Goal: Task Accomplishment & Management: Manage account settings

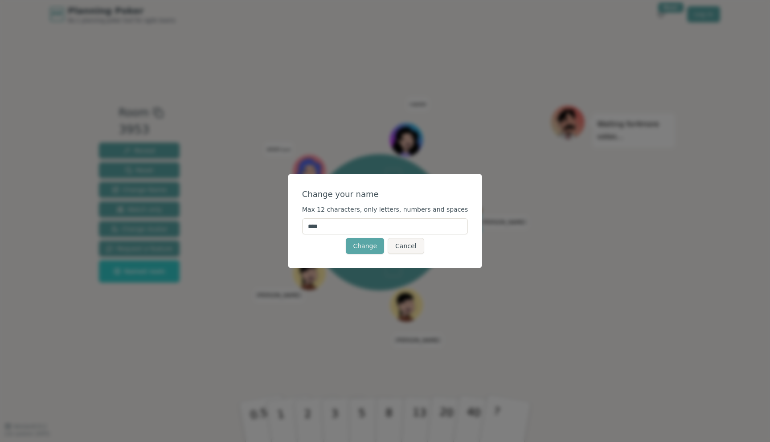
click at [346, 229] on input "****" at bounding box center [385, 226] width 166 height 16
type input "******"
click at [363, 248] on button "Change" at bounding box center [365, 246] width 38 height 16
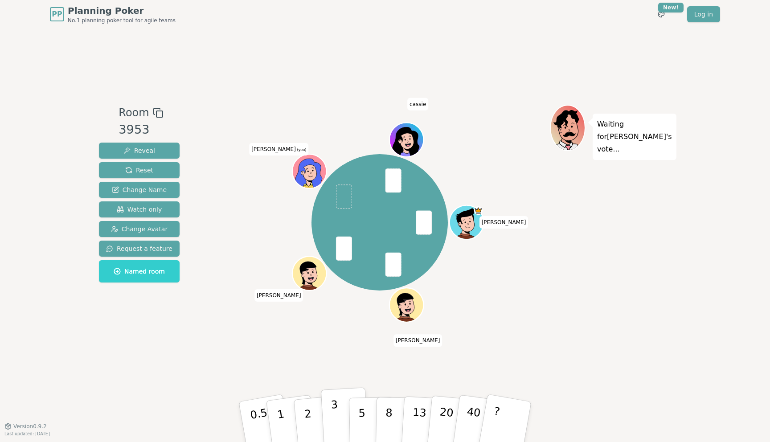
click at [334, 415] on p "3" at bounding box center [336, 422] width 10 height 49
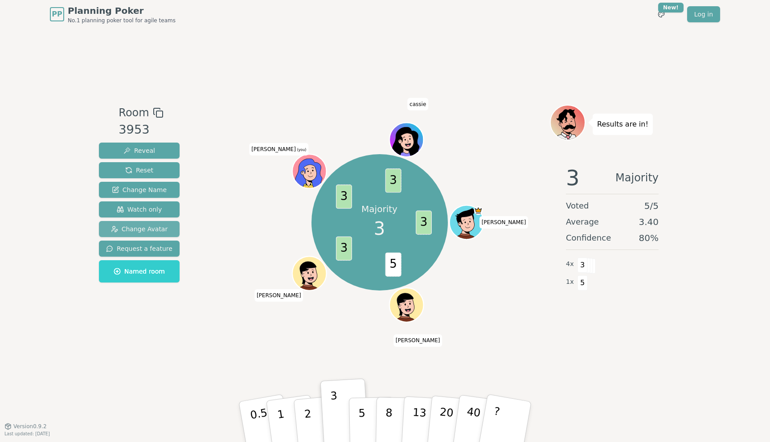
click at [138, 230] on span "Change Avatar" at bounding box center [139, 229] width 57 height 9
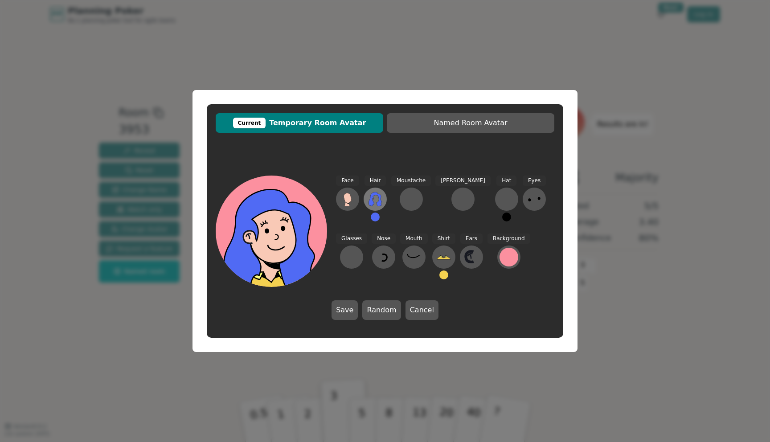
click at [377, 198] on icon at bounding box center [375, 199] width 14 height 14
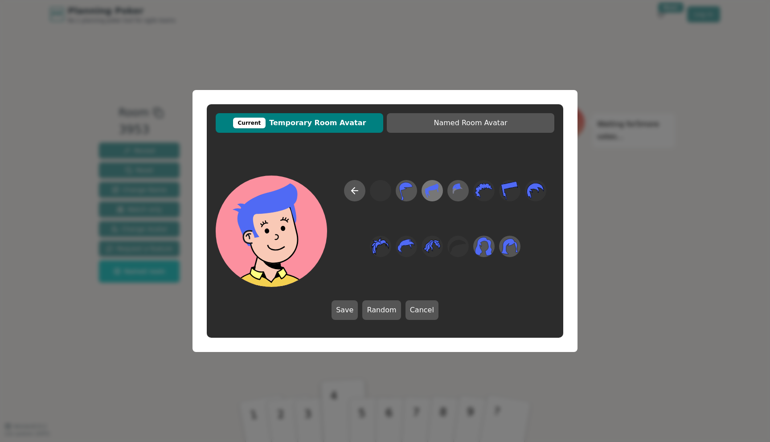
click at [436, 196] on icon at bounding box center [431, 191] width 17 height 20
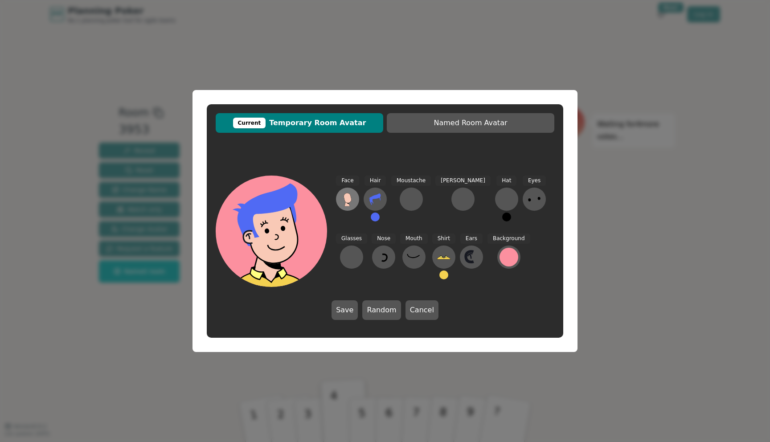
click at [346, 200] on icon at bounding box center [348, 198] width 8 height 10
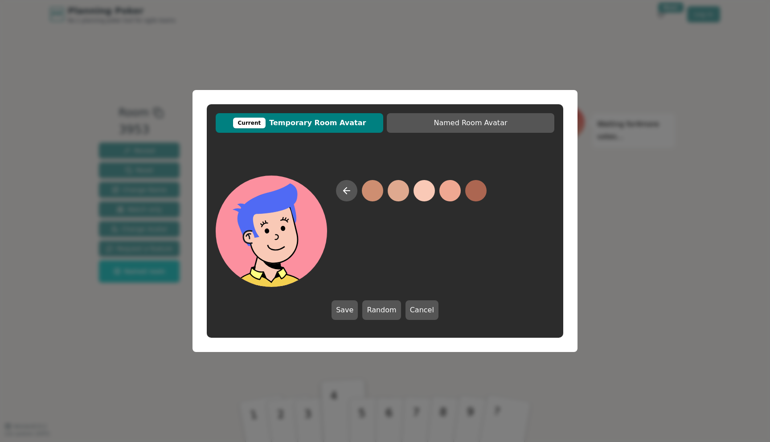
click at [425, 194] on button at bounding box center [424, 190] width 21 height 21
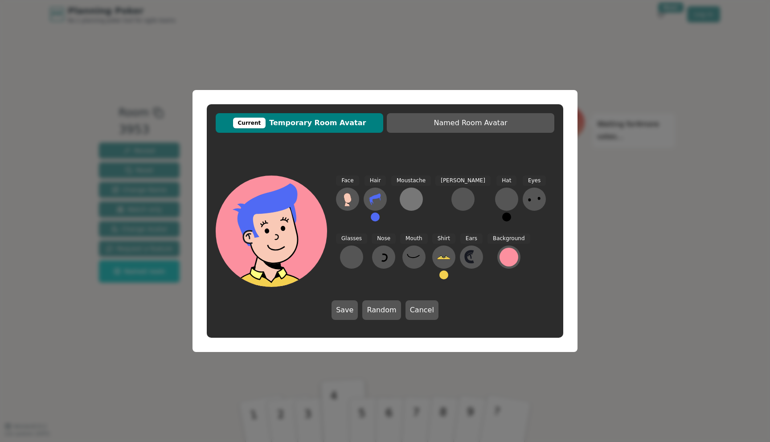
click at [410, 206] on button at bounding box center [411, 199] width 23 height 23
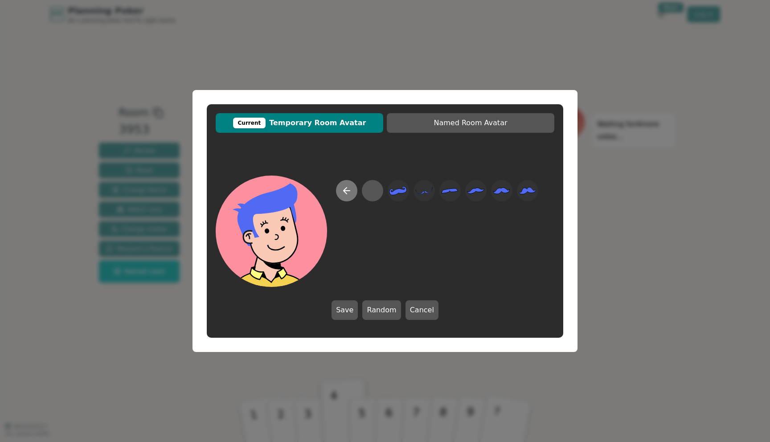
click at [343, 191] on icon at bounding box center [346, 190] width 11 height 11
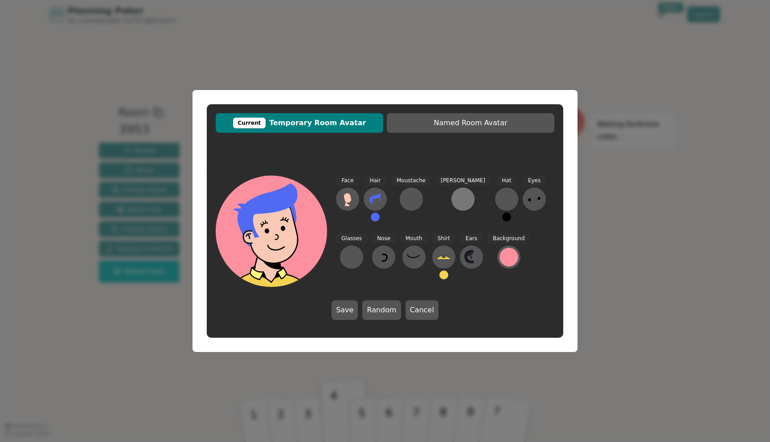
click at [456, 205] on div at bounding box center [463, 199] width 14 height 14
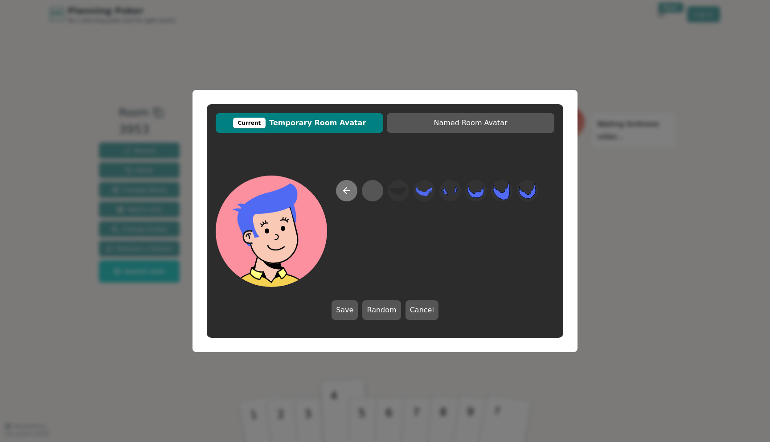
click at [345, 189] on icon at bounding box center [345, 191] width 3 height 6
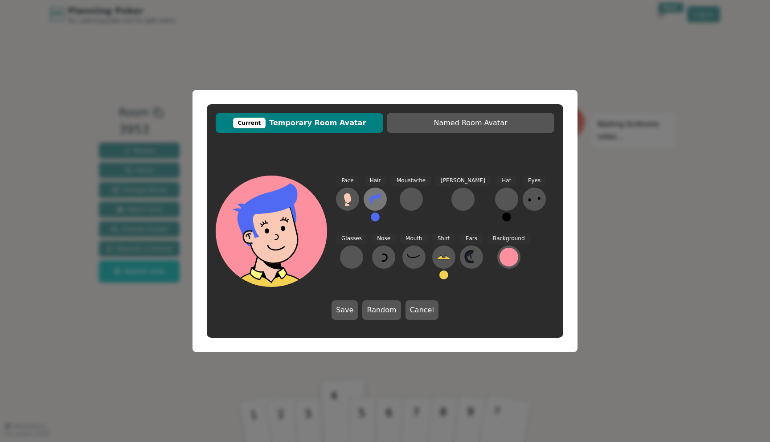
click at [373, 200] on icon at bounding box center [375, 199] width 14 height 14
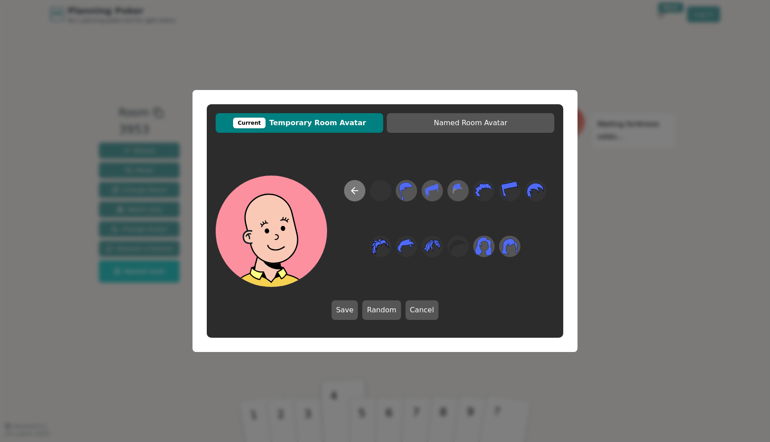
click at [348, 183] on button at bounding box center [354, 190] width 21 height 21
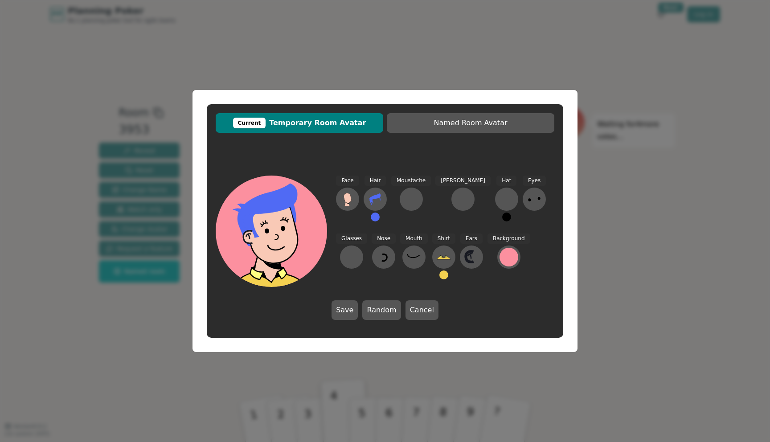
click at [376, 219] on button at bounding box center [375, 217] width 9 height 9
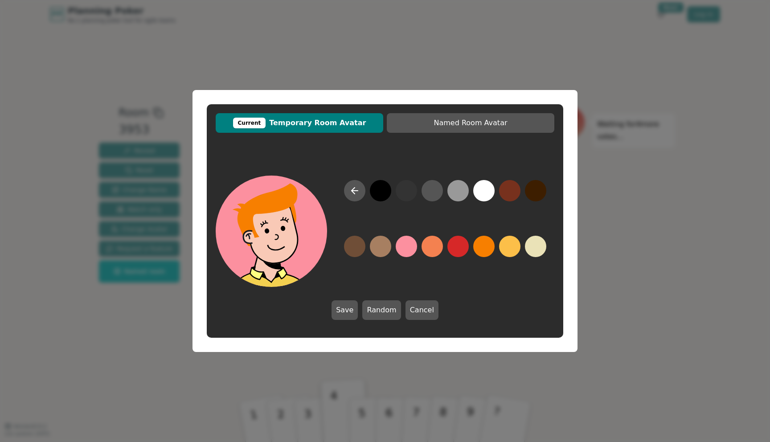
click at [489, 249] on button at bounding box center [483, 246] width 21 height 21
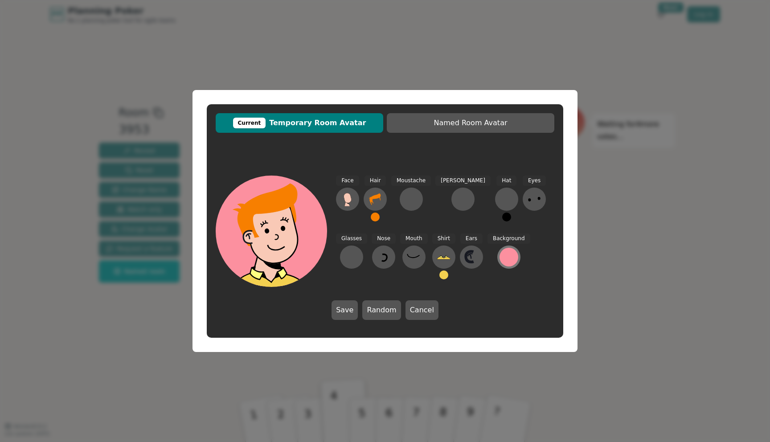
click at [500, 255] on div at bounding box center [509, 257] width 19 height 19
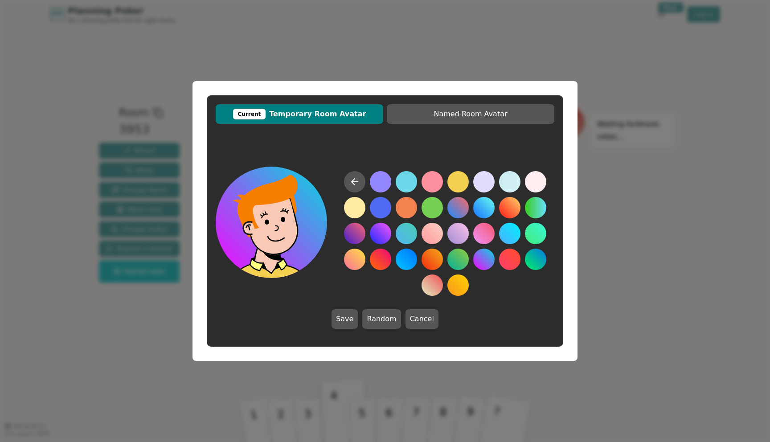
click at [480, 260] on button at bounding box center [483, 259] width 21 height 21
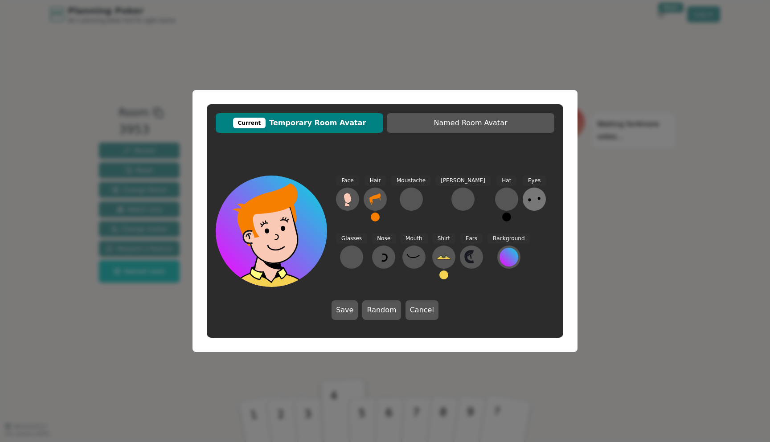
click at [527, 201] on icon at bounding box center [534, 199] width 14 height 14
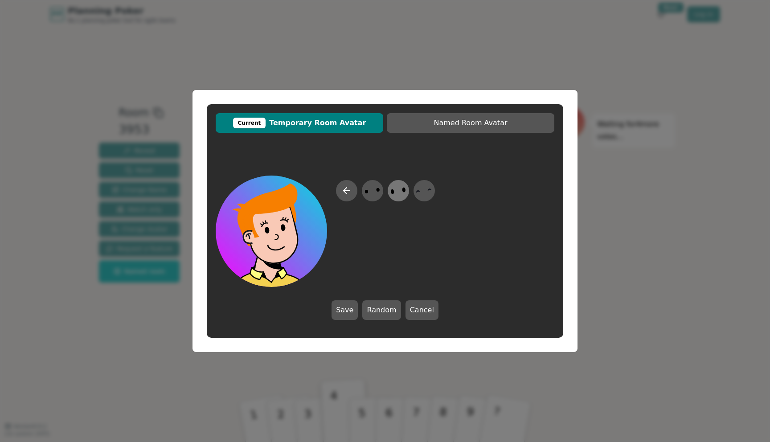
click at [391, 191] on ellipse at bounding box center [393, 191] width 4 height 5
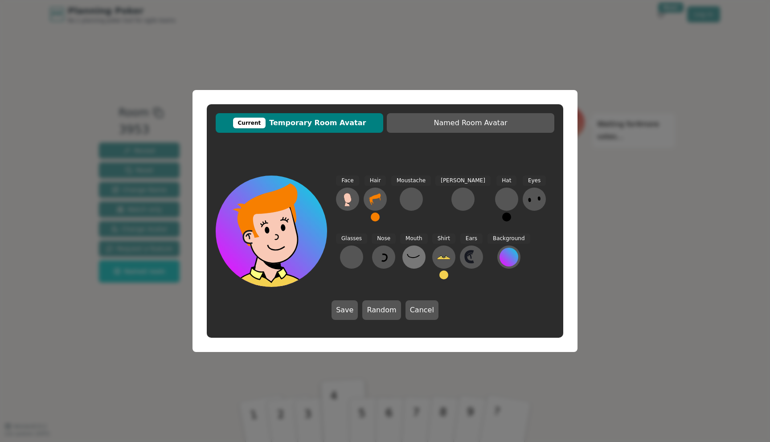
click at [407, 257] on icon at bounding box center [414, 257] width 14 height 14
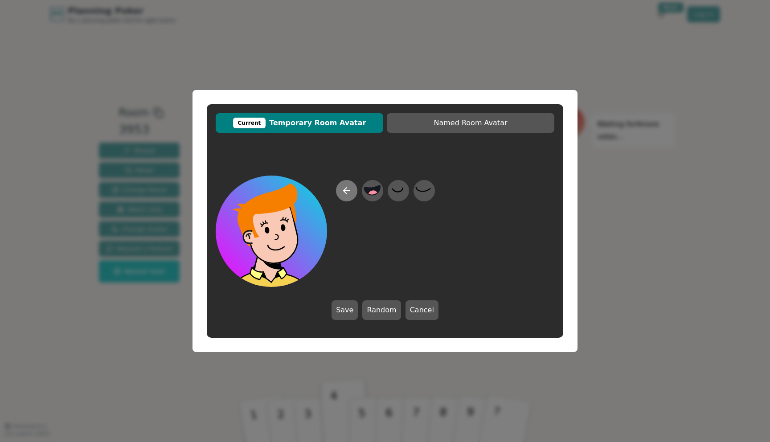
click at [343, 192] on icon at bounding box center [346, 190] width 11 height 11
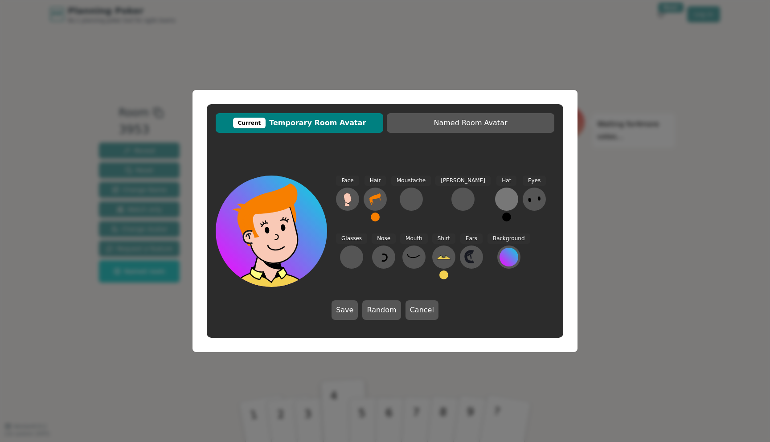
click at [500, 194] on div at bounding box center [507, 199] width 14 height 14
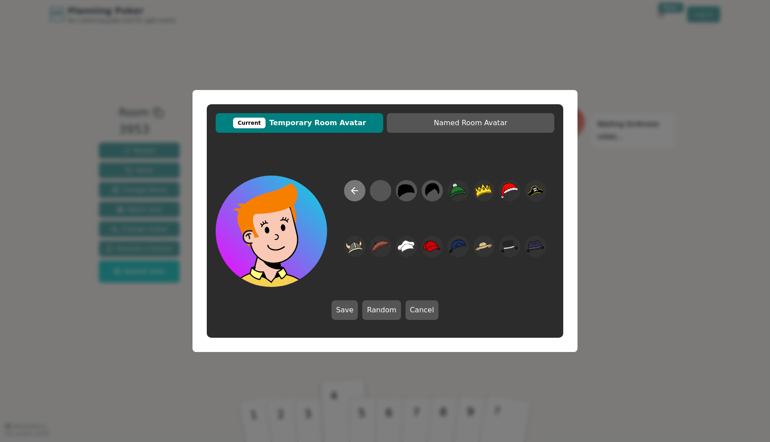
click at [356, 193] on icon at bounding box center [354, 190] width 11 height 11
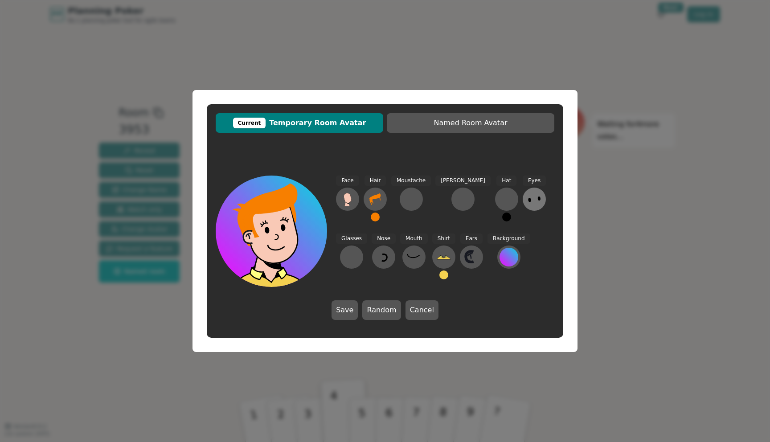
click at [527, 204] on icon at bounding box center [534, 199] width 14 height 14
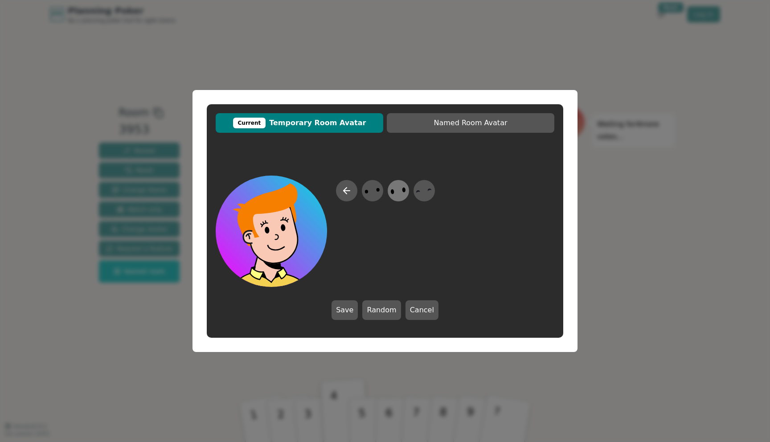
click at [395, 192] on icon at bounding box center [398, 191] width 17 height 20
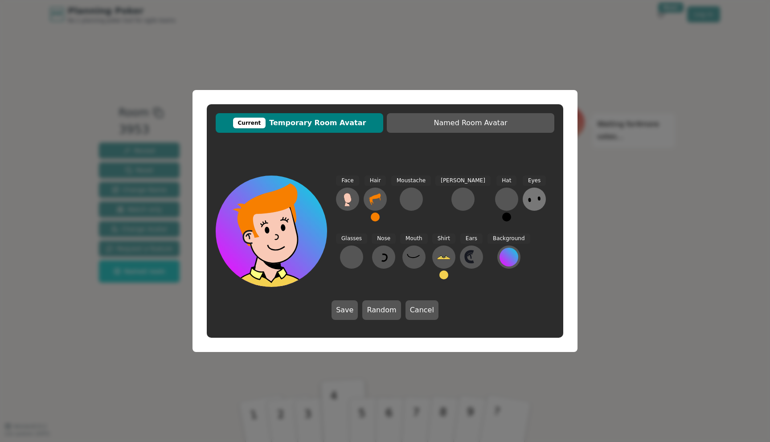
click at [523, 197] on button at bounding box center [534, 199] width 23 height 23
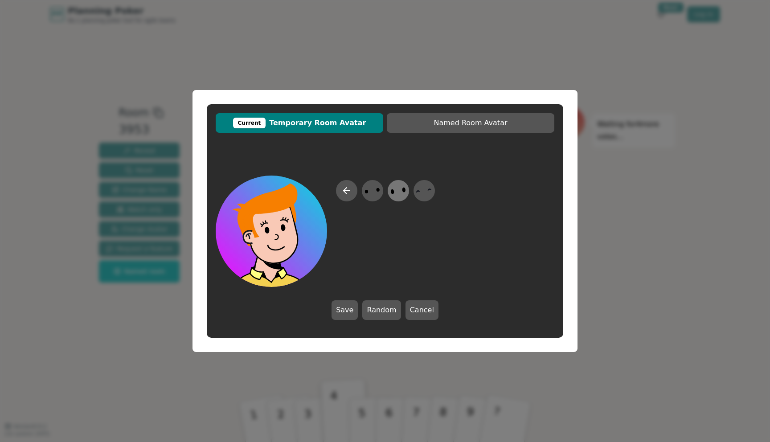
click at [395, 194] on icon at bounding box center [398, 191] width 17 height 20
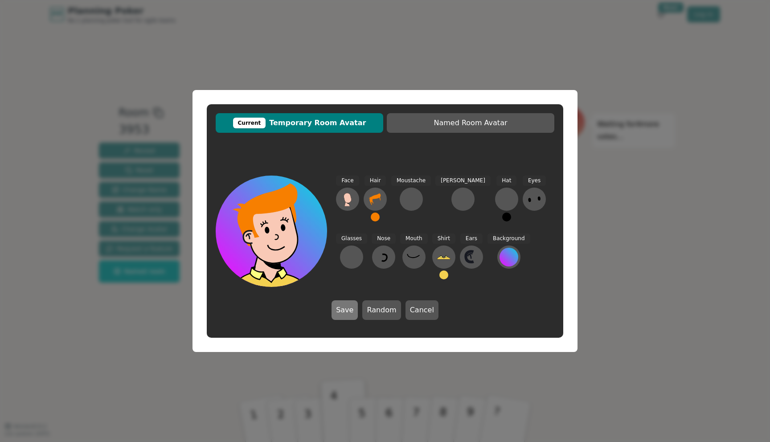
click at [343, 314] on button "Save" at bounding box center [345, 310] width 26 height 20
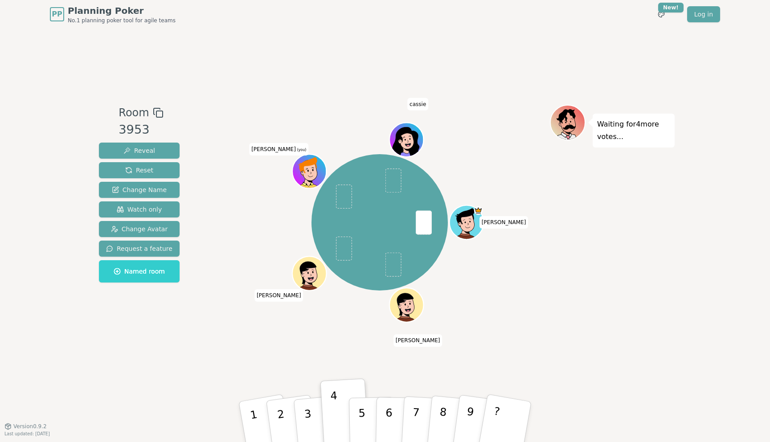
click at [307, 178] on icon at bounding box center [311, 177] width 16 height 6
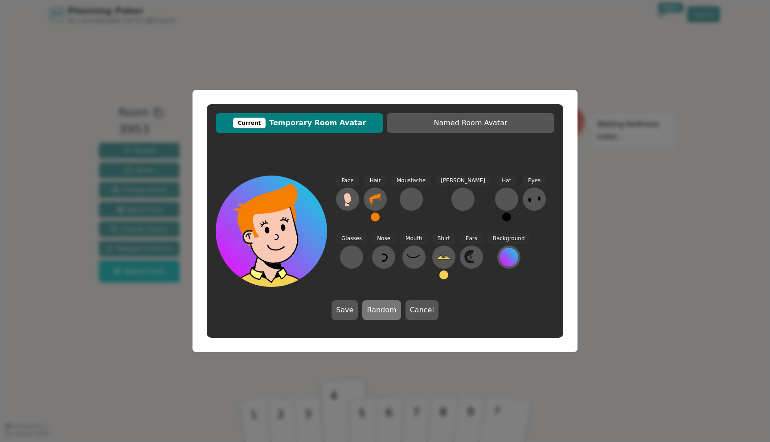
click at [382, 317] on button "Random" at bounding box center [381, 310] width 38 height 20
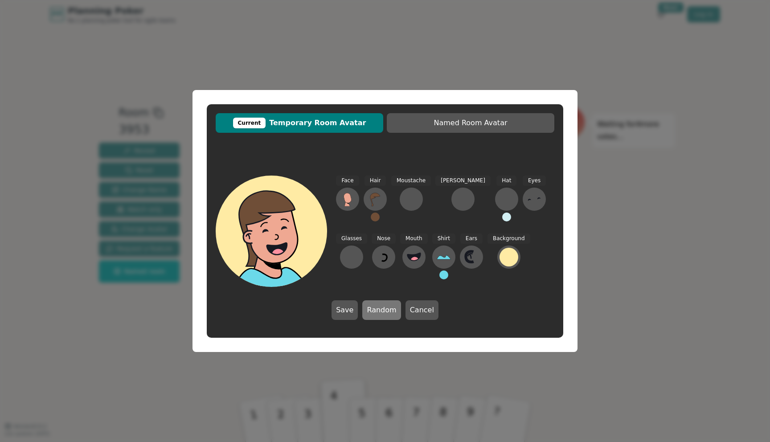
click at [382, 317] on button "Random" at bounding box center [381, 310] width 38 height 20
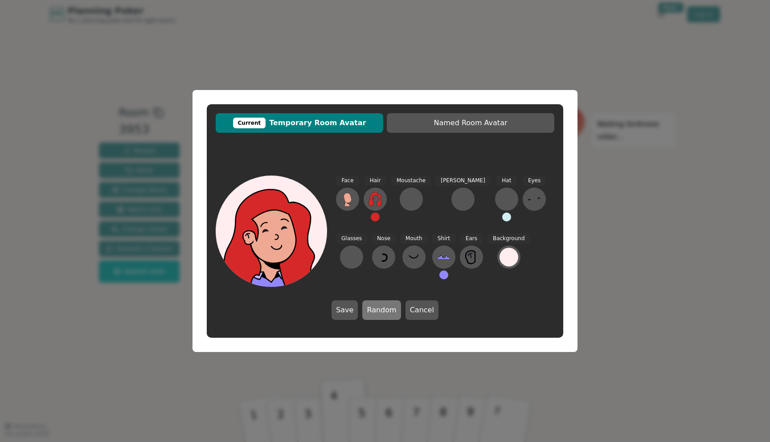
click at [382, 317] on button "Random" at bounding box center [381, 310] width 38 height 20
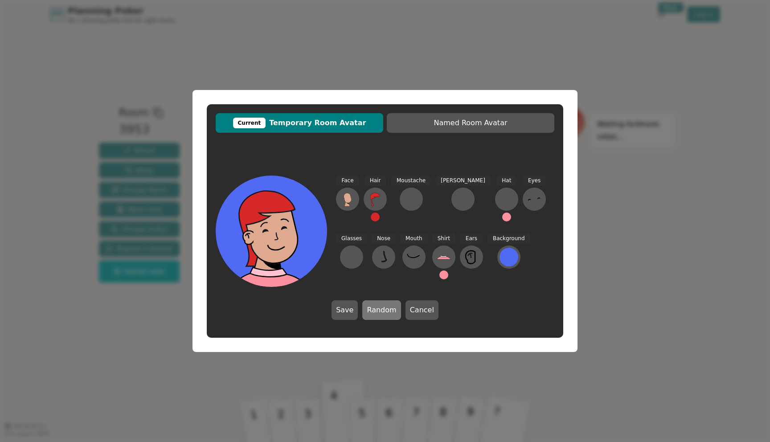
click at [382, 317] on button "Random" at bounding box center [381, 310] width 38 height 20
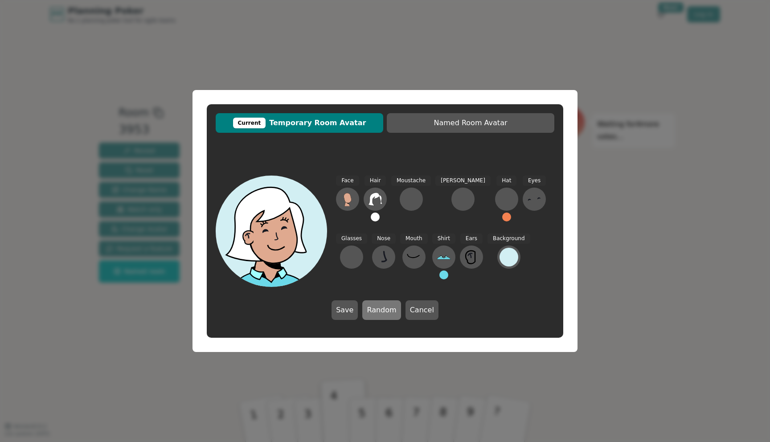
click at [382, 317] on button "Random" at bounding box center [381, 310] width 38 height 20
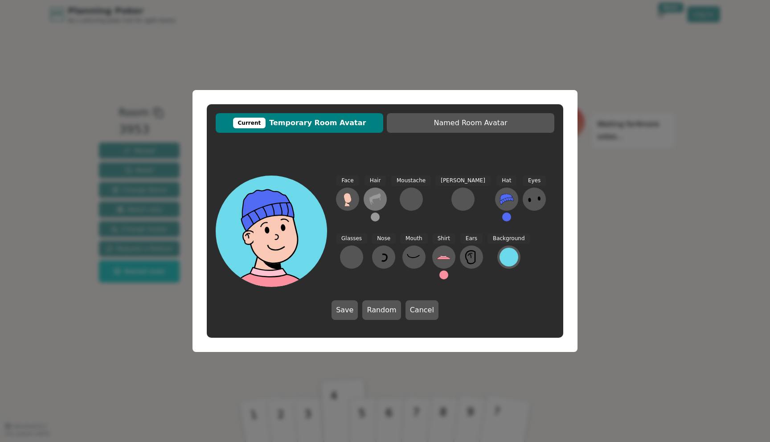
click at [376, 202] on icon at bounding box center [375, 199] width 14 height 14
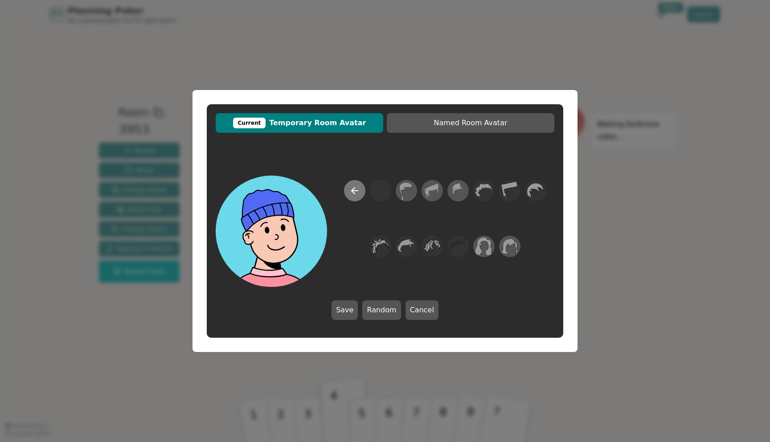
click at [352, 192] on icon at bounding box center [354, 190] width 11 height 11
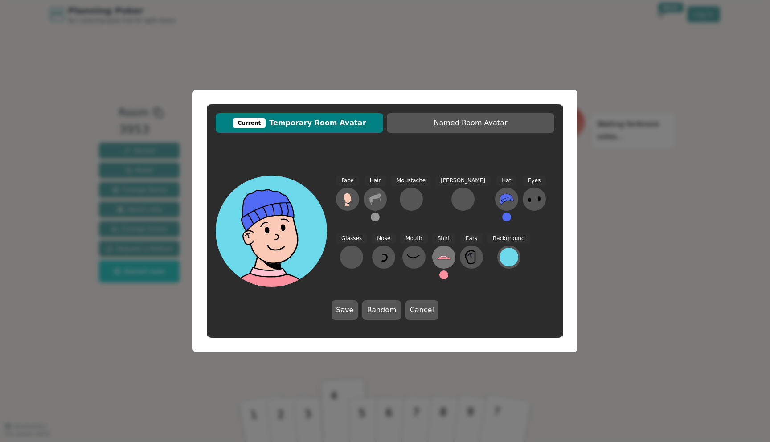
click at [437, 263] on icon at bounding box center [444, 257] width 14 height 14
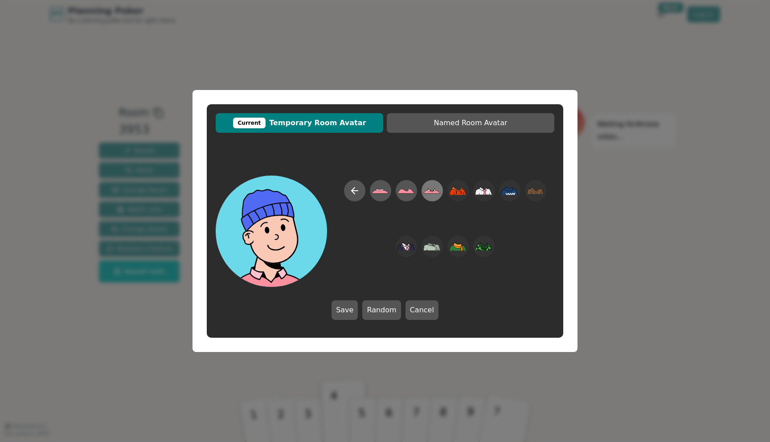
click at [433, 193] on icon at bounding box center [432, 192] width 17 height 4
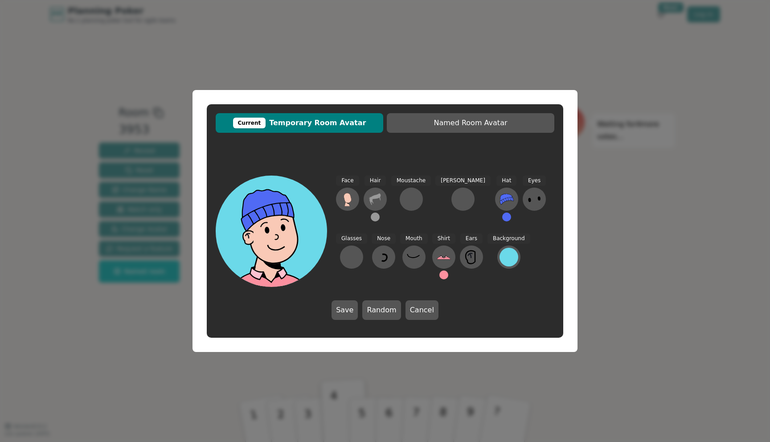
click at [439, 275] on button at bounding box center [443, 275] width 9 height 9
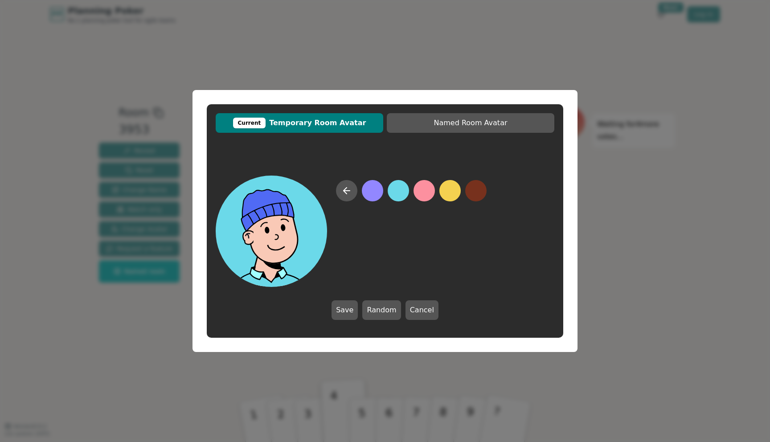
click at [398, 184] on button at bounding box center [398, 190] width 21 height 21
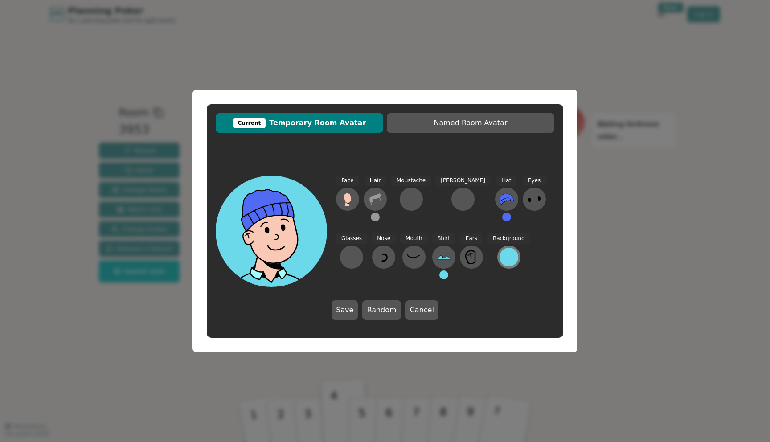
click at [500, 256] on div at bounding box center [509, 257] width 19 height 19
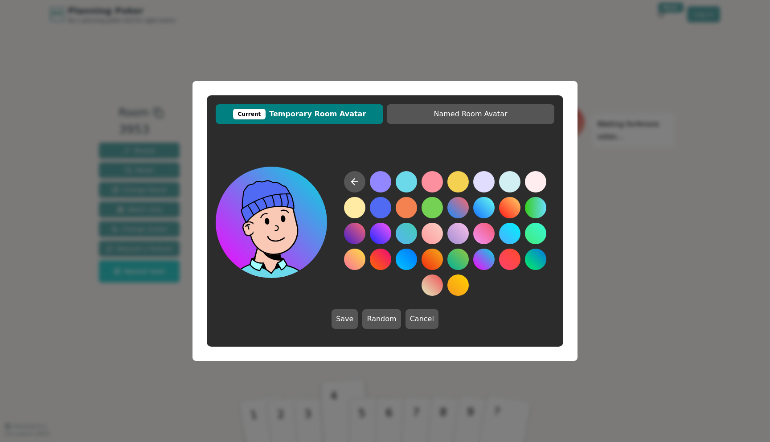
click at [481, 258] on button at bounding box center [483, 259] width 21 height 21
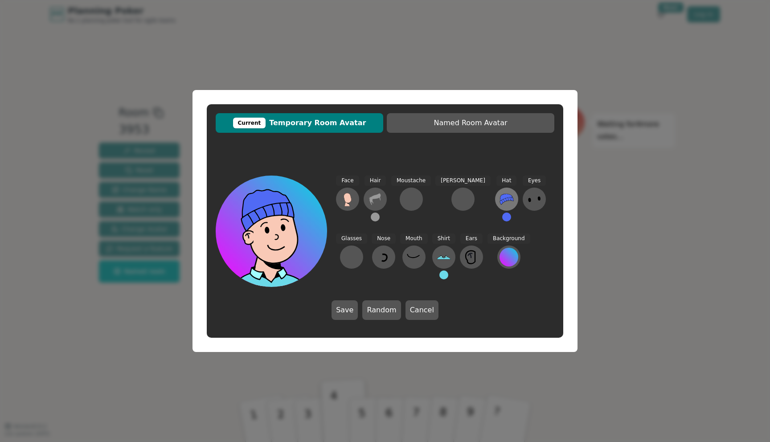
click at [500, 196] on icon at bounding box center [506, 199] width 13 height 11
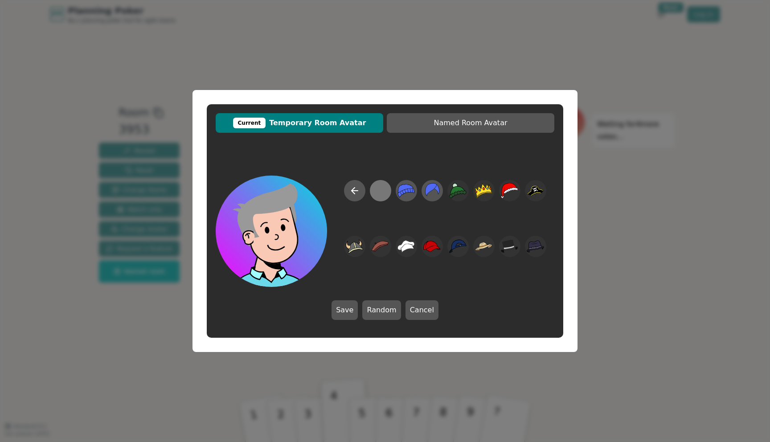
click at [377, 194] on div at bounding box center [380, 191] width 17 height 20
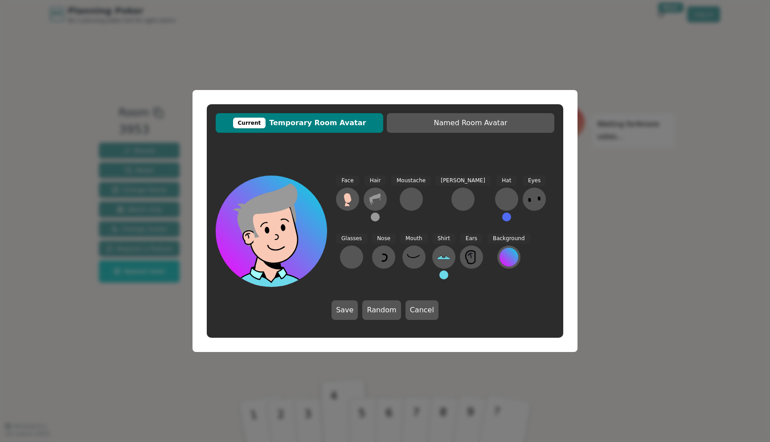
click at [377, 218] on button at bounding box center [375, 217] width 9 height 9
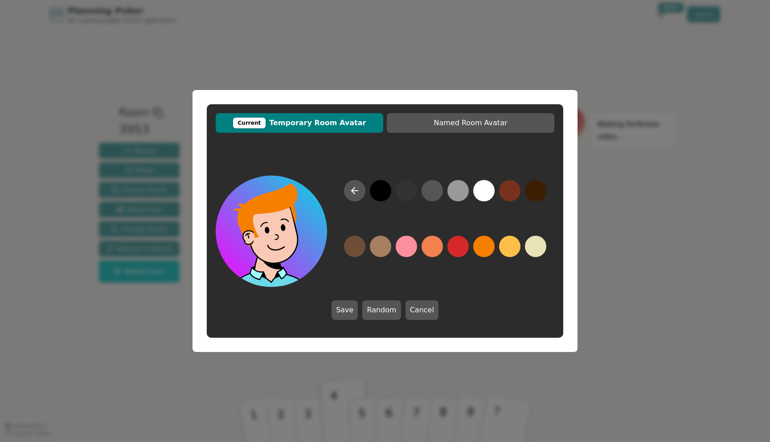
click at [484, 246] on button at bounding box center [483, 246] width 21 height 21
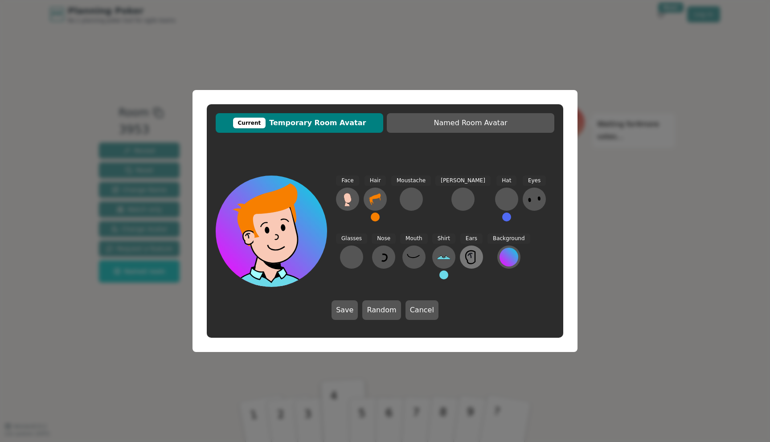
click at [468, 254] on icon at bounding box center [470, 254] width 4 height 3
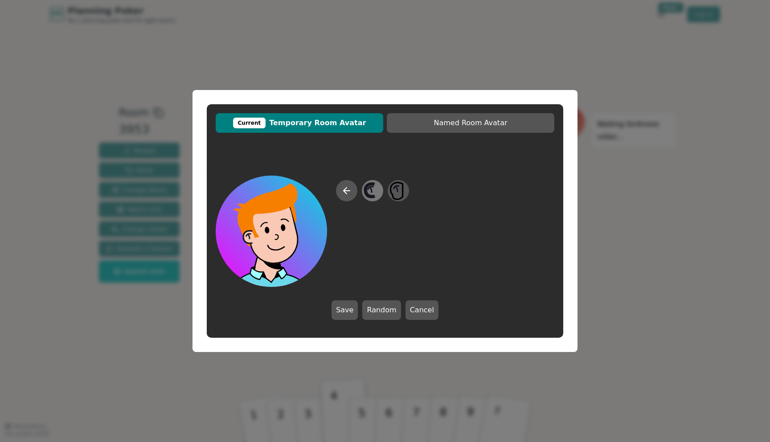
click at [375, 187] on icon at bounding box center [372, 191] width 17 height 20
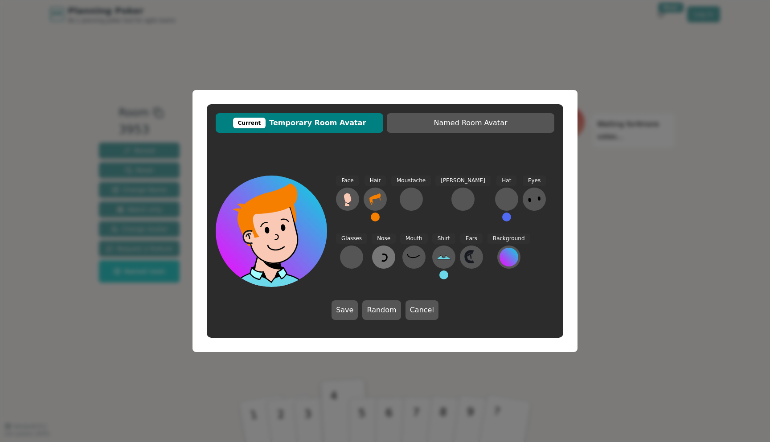
click at [377, 263] on icon at bounding box center [384, 257] width 14 height 14
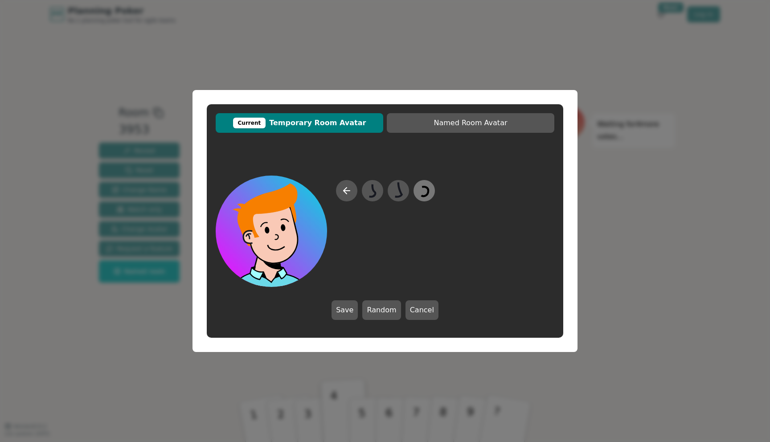
click at [423, 188] on icon at bounding box center [423, 191] width 17 height 20
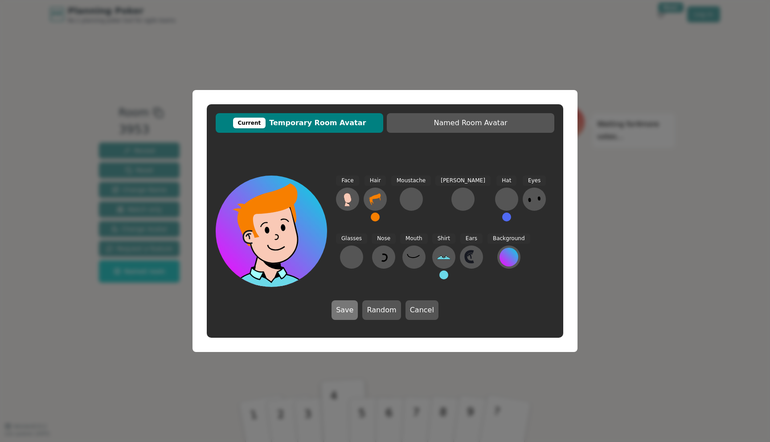
click at [348, 313] on button "Save" at bounding box center [345, 310] width 26 height 20
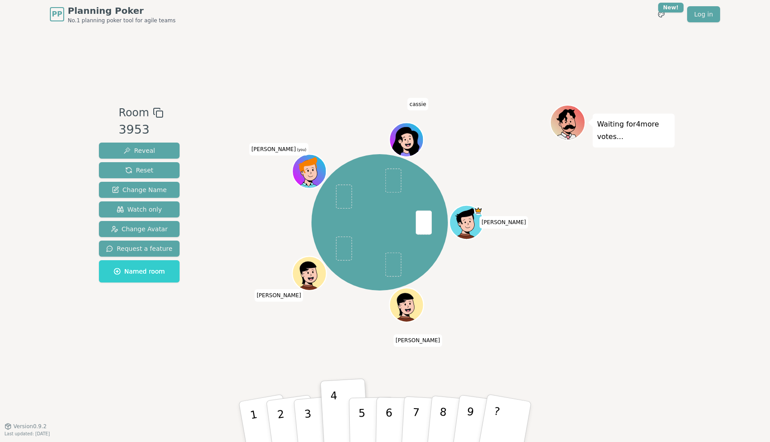
click at [310, 163] on icon at bounding box center [308, 166] width 18 height 19
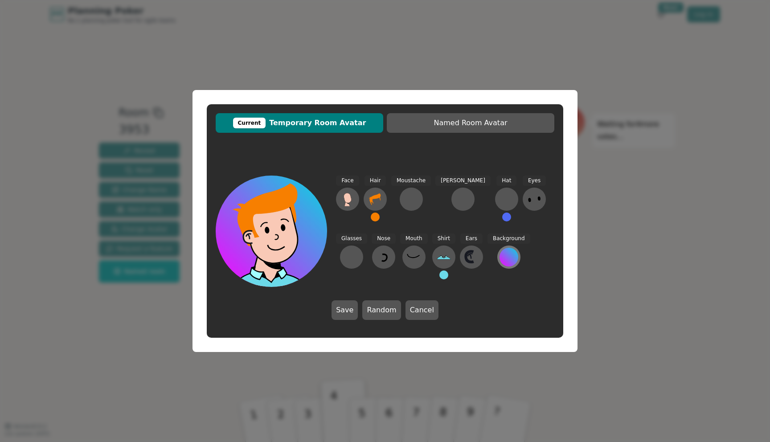
click at [500, 257] on div at bounding box center [509, 257] width 19 height 19
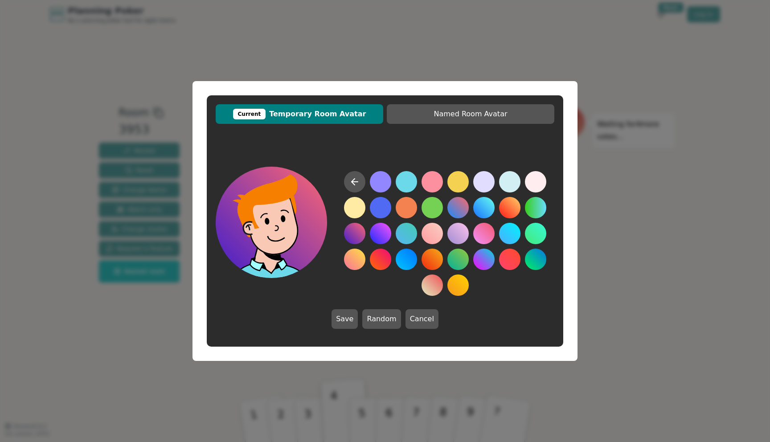
click at [363, 227] on button at bounding box center [354, 233] width 21 height 21
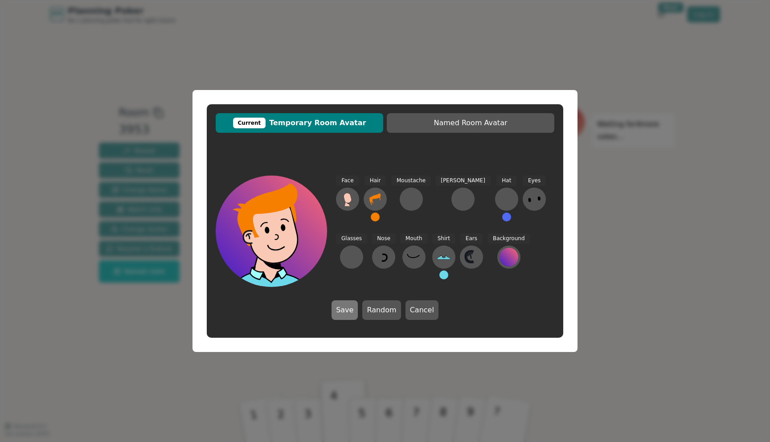
click at [339, 303] on button "Save" at bounding box center [345, 310] width 26 height 20
